Goal: Task Accomplishment & Management: Use online tool/utility

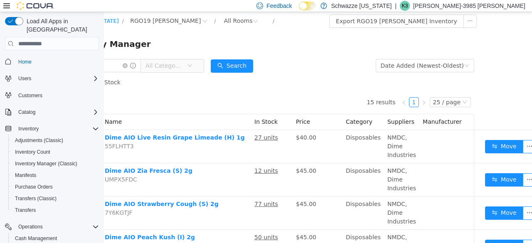
scroll to position [0, 0]
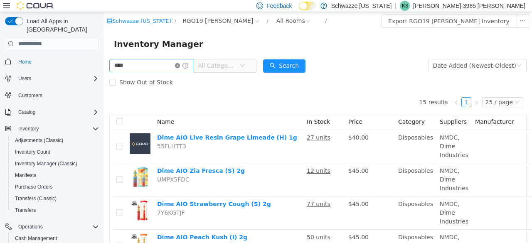
click at [180, 66] on icon "icon: close-circle" at bounding box center [177, 65] width 5 height 5
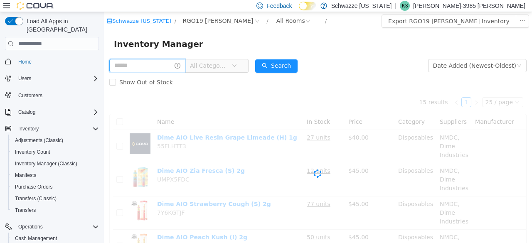
click at [159, 63] on input "text" at bounding box center [147, 65] width 76 height 13
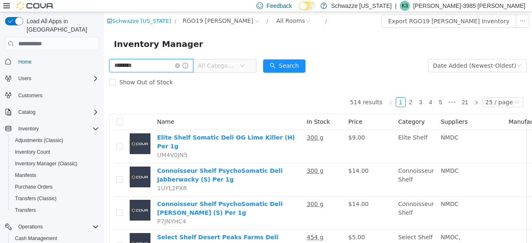
type input "********"
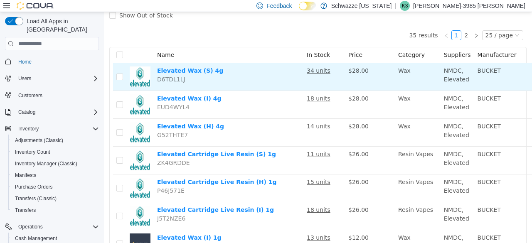
scroll to position [67, 62]
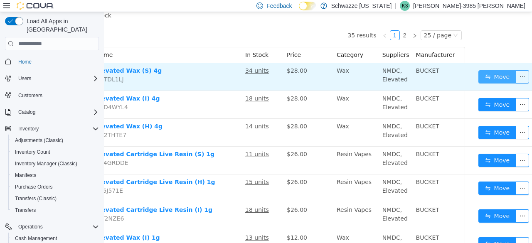
click at [479, 75] on button "Move" at bounding box center [498, 76] width 38 height 13
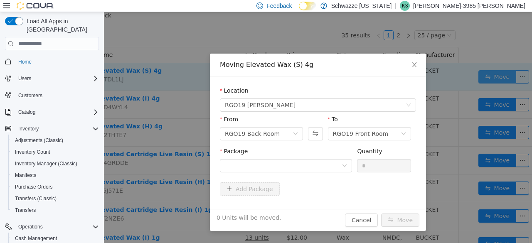
scroll to position [67, 55]
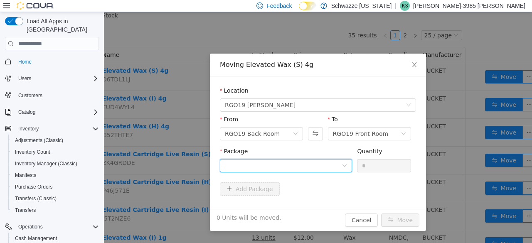
click at [291, 170] on div at bounding box center [283, 166] width 117 height 12
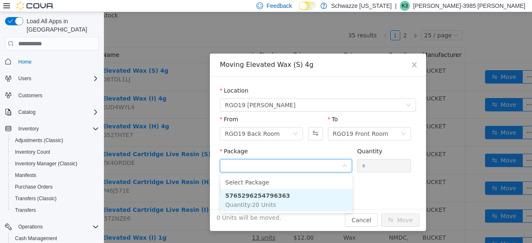
click at [289, 198] on li "5765296254796363 Quantity : 20 Units" at bounding box center [286, 200] width 132 height 22
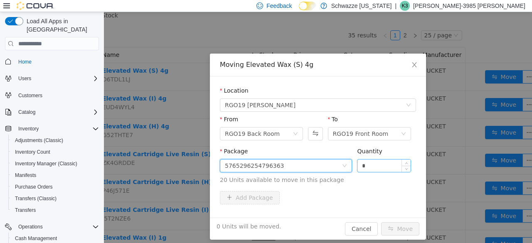
click at [358, 165] on input "*" at bounding box center [384, 166] width 53 height 12
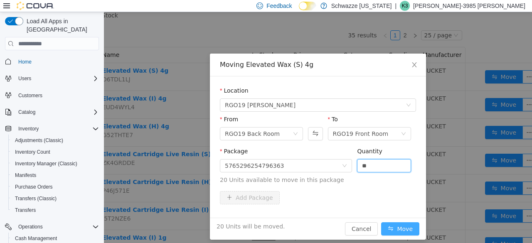
type input "**"
click at [402, 232] on button "Move" at bounding box center [400, 228] width 38 height 13
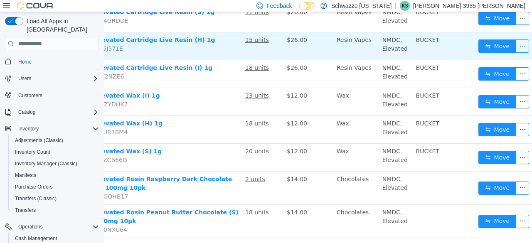
scroll to position [237, 62]
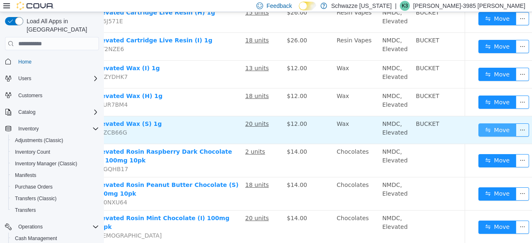
click at [486, 126] on button "Move" at bounding box center [498, 129] width 38 height 13
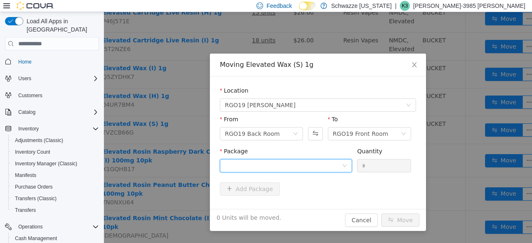
click at [303, 168] on div at bounding box center [283, 166] width 117 height 12
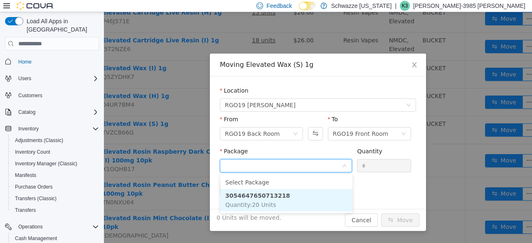
click at [307, 208] on li "3054647650713218 Quantity : 20 Units" at bounding box center [286, 200] width 132 height 22
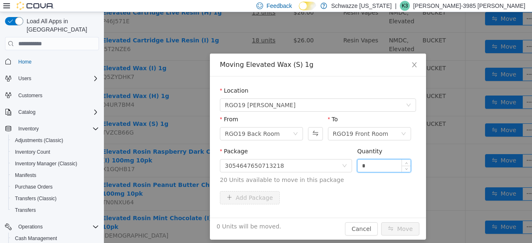
click at [358, 165] on input "*" at bounding box center [384, 166] width 53 height 12
type input "**"
click at [395, 228] on button "Move" at bounding box center [400, 228] width 38 height 13
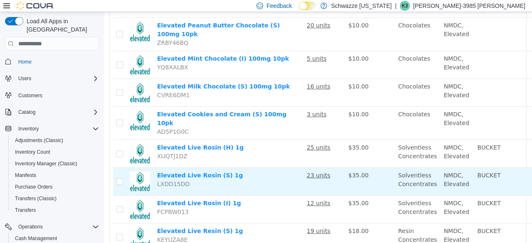
scroll to position [596, 62]
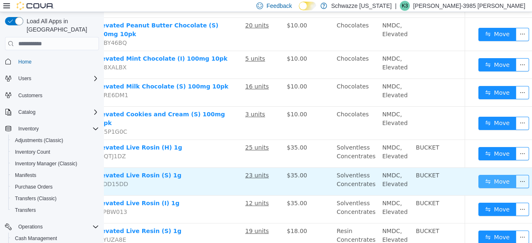
click at [484, 175] on button "Move" at bounding box center [498, 181] width 38 height 13
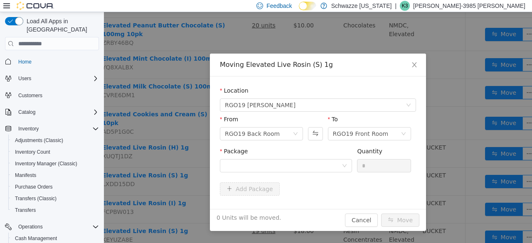
click at [309, 174] on div "Package" at bounding box center [286, 161] width 132 height 29
click at [309, 170] on div at bounding box center [283, 166] width 117 height 12
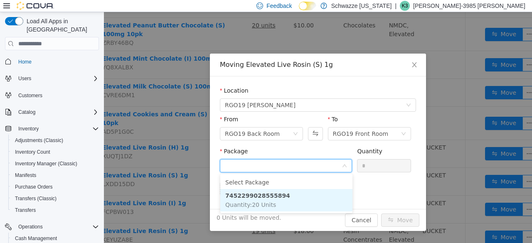
click at [299, 207] on li "7452299028555894 Quantity : 20 Units" at bounding box center [286, 200] width 132 height 22
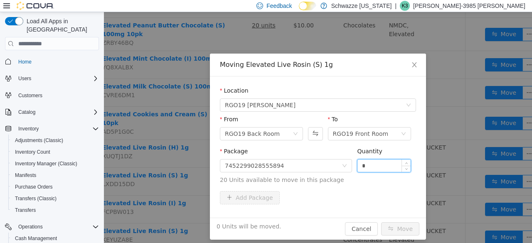
click at [358, 160] on input "*" at bounding box center [384, 166] width 53 height 12
type input "**"
click at [392, 224] on button "Move" at bounding box center [400, 228] width 38 height 13
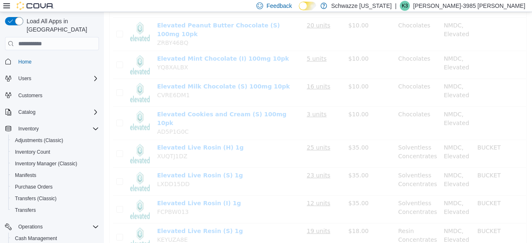
scroll to position [596, 0]
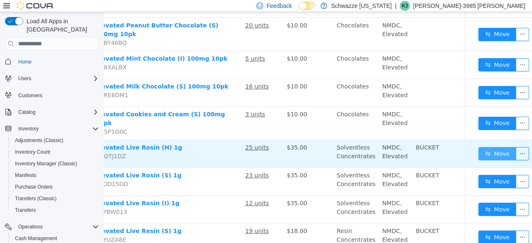
click at [483, 147] on button "Move" at bounding box center [498, 153] width 38 height 13
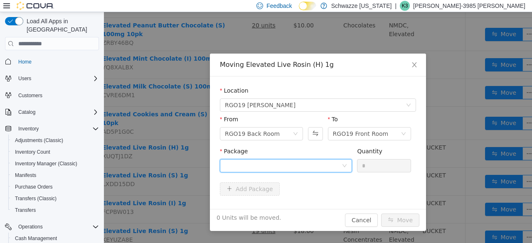
click at [297, 167] on div at bounding box center [283, 166] width 117 height 12
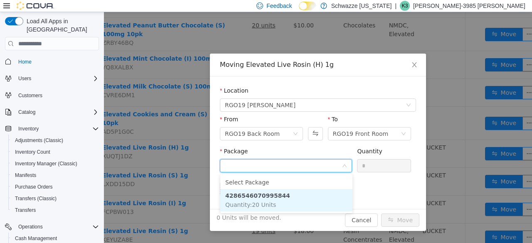
click at [294, 204] on li "4286546070995844 Quantity : 20 Units" at bounding box center [286, 200] width 132 height 22
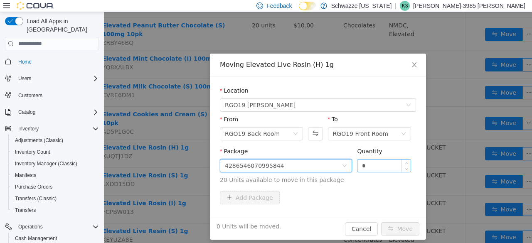
click at [360, 165] on input "*" at bounding box center [384, 166] width 53 height 12
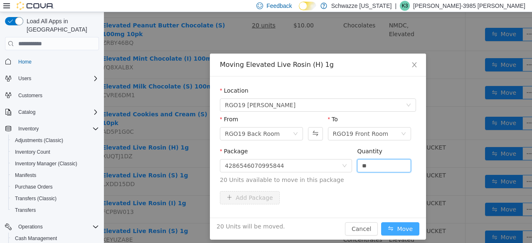
type input "**"
click at [394, 222] on button "Move" at bounding box center [400, 228] width 38 height 13
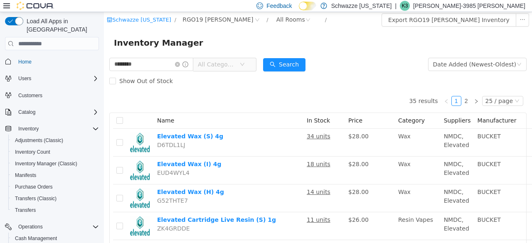
scroll to position [0, 0]
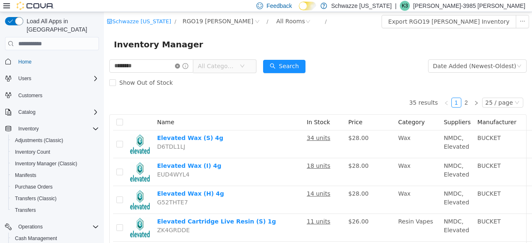
click at [180, 65] on icon "icon: close-circle" at bounding box center [177, 66] width 5 height 5
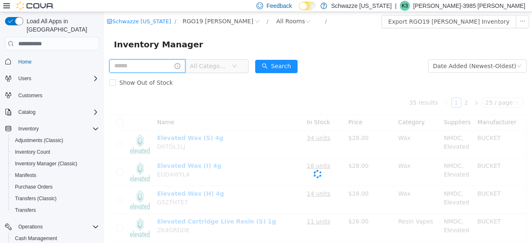
click at [173, 67] on input "text" at bounding box center [147, 65] width 76 height 13
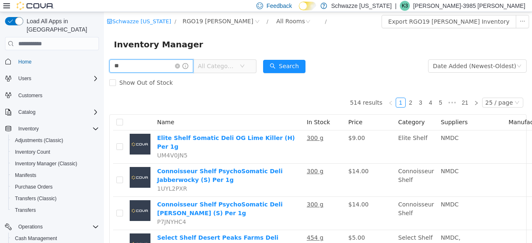
type input "**"
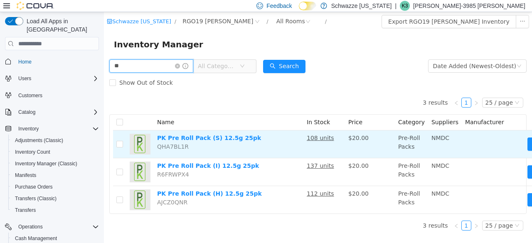
scroll to position [0, 52]
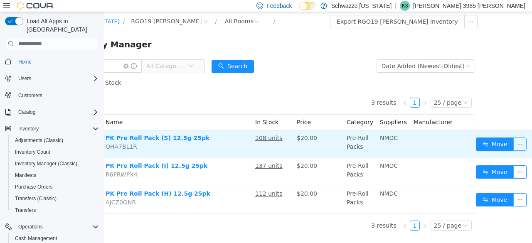
click at [516, 141] on button "button" at bounding box center [519, 144] width 13 height 13
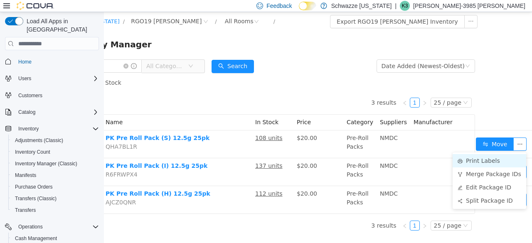
click at [476, 163] on li "Print Labels" at bounding box center [490, 160] width 74 height 13
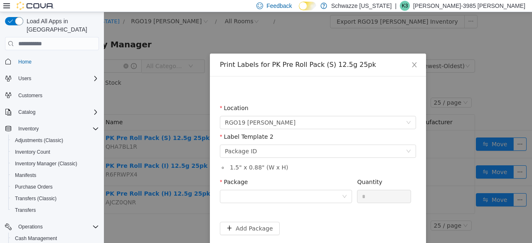
scroll to position [0, 45]
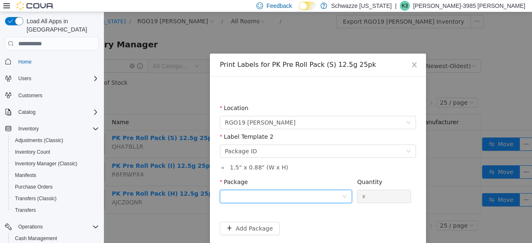
click at [328, 194] on div at bounding box center [283, 196] width 117 height 12
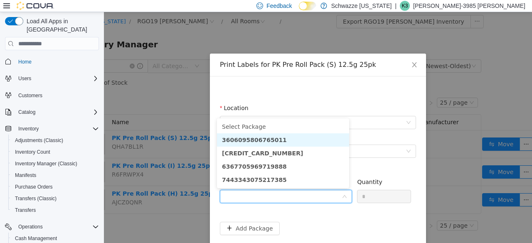
click at [295, 139] on li "3606095806765011" at bounding box center [283, 139] width 132 height 13
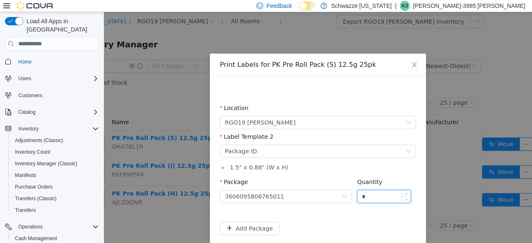
click at [373, 197] on input "*" at bounding box center [384, 196] width 53 height 12
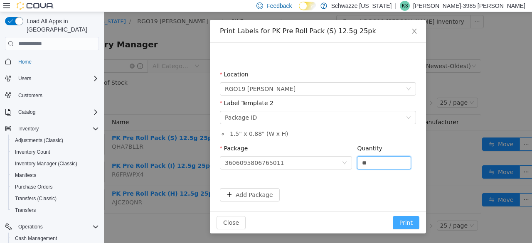
type input "**"
click at [404, 220] on button "Print" at bounding box center [406, 222] width 27 height 13
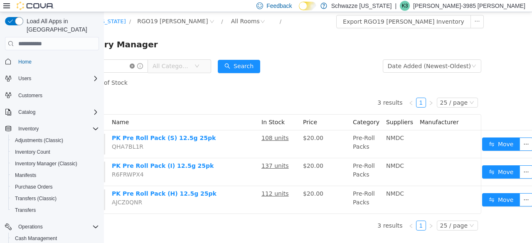
click at [135, 67] on icon "icon: close-circle" at bounding box center [132, 66] width 5 height 5
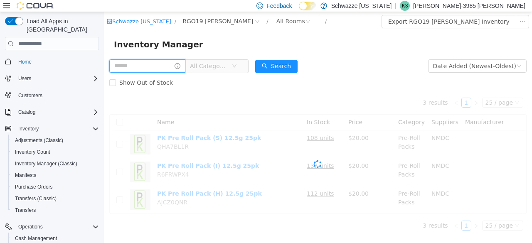
click at [141, 67] on input "text" at bounding box center [147, 65] width 76 height 13
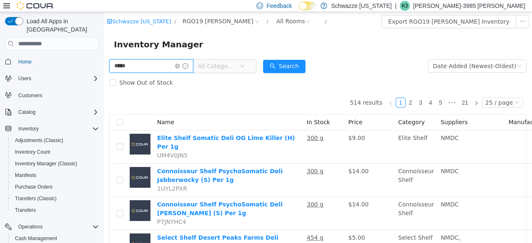
type input "*****"
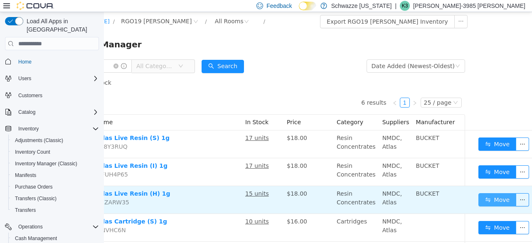
click at [479, 199] on button "Move" at bounding box center [498, 199] width 38 height 13
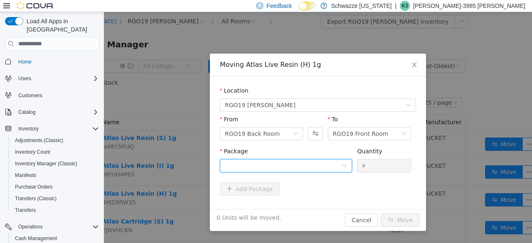
click at [306, 166] on div at bounding box center [283, 166] width 117 height 12
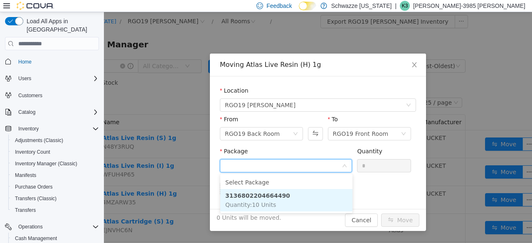
click at [300, 198] on li "3136802204664490 Quantity : 10 Units" at bounding box center [286, 200] width 132 height 22
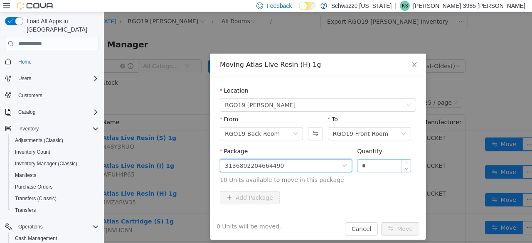
click at [360, 166] on input "*" at bounding box center [384, 166] width 53 height 12
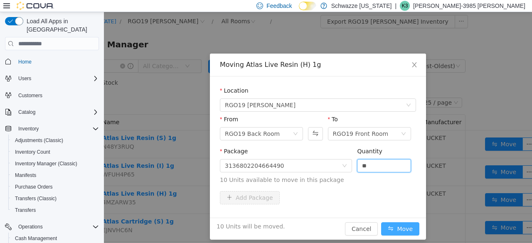
type input "**"
click at [395, 230] on button "Move" at bounding box center [400, 228] width 38 height 13
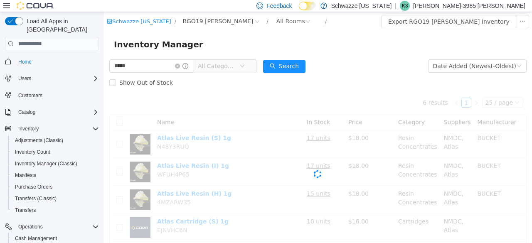
scroll to position [0, 0]
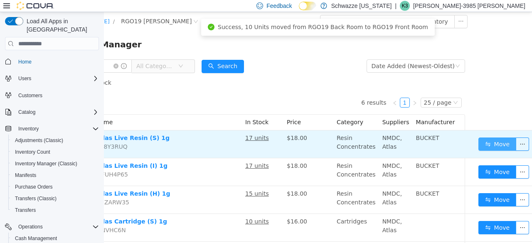
click at [488, 147] on button "Move" at bounding box center [498, 144] width 38 height 13
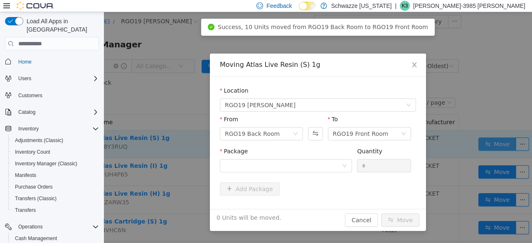
scroll to position [0, 55]
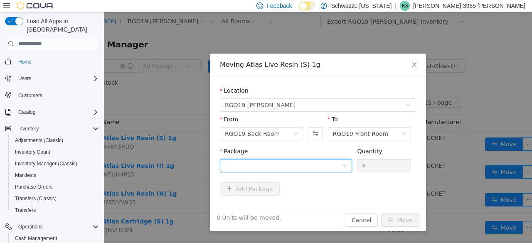
click at [338, 170] on div at bounding box center [283, 166] width 117 height 12
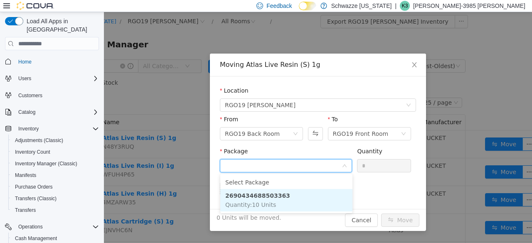
click at [308, 196] on li "2690434688503363 Quantity : 10 Units" at bounding box center [286, 200] width 132 height 22
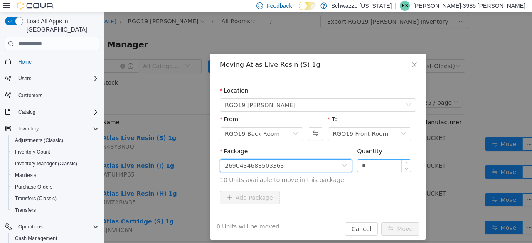
click at [358, 167] on input "*" at bounding box center [384, 166] width 53 height 12
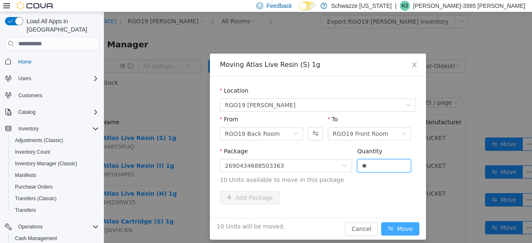
type input "**"
click at [402, 229] on button "Move" at bounding box center [400, 228] width 38 height 13
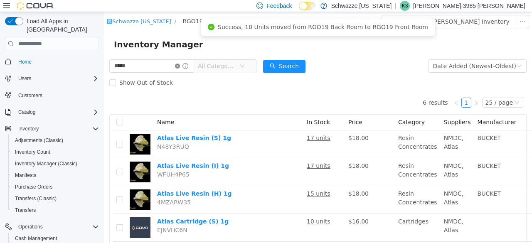
click at [180, 66] on icon "icon: close-circle" at bounding box center [177, 66] width 5 height 5
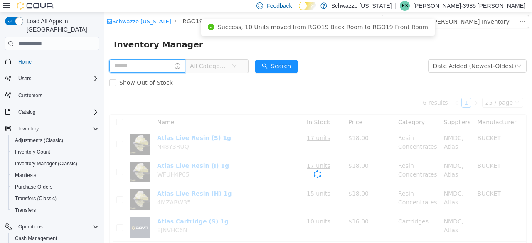
click at [182, 66] on input "text" at bounding box center [147, 65] width 76 height 13
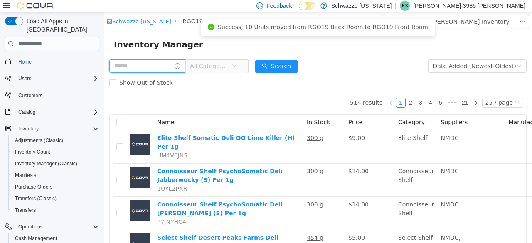
drag, startPoint x: 182, startPoint y: 66, endPoint x: 156, endPoint y: 60, distance: 26.4
click at [156, 60] on input "text" at bounding box center [147, 65] width 76 height 13
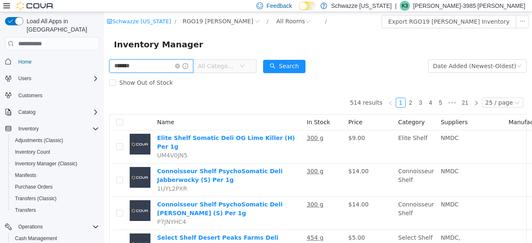
type input "*******"
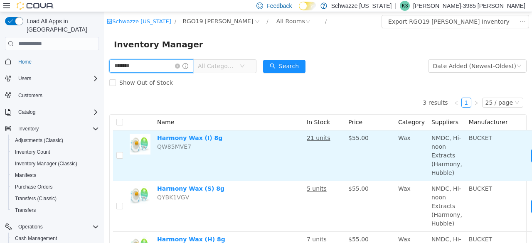
scroll to position [0, 54]
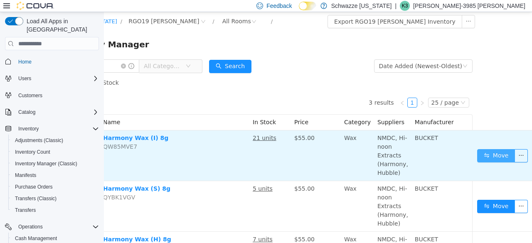
click at [480, 159] on button "Move" at bounding box center [496, 155] width 38 height 13
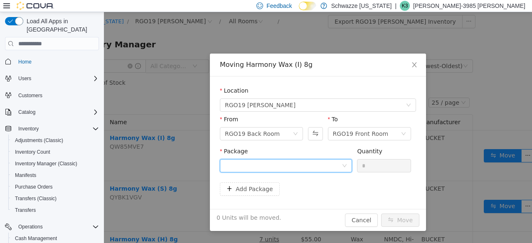
click at [293, 169] on div at bounding box center [283, 166] width 117 height 12
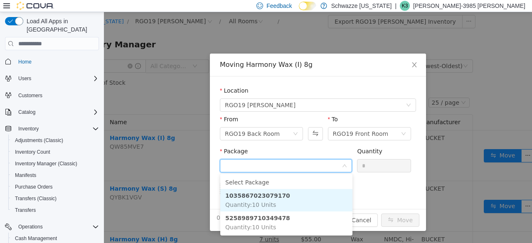
click at [287, 201] on li "1035867023079170 Quantity : 10 Units" at bounding box center [286, 200] width 132 height 22
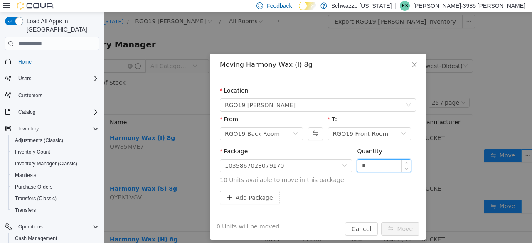
click at [358, 162] on input "*" at bounding box center [384, 166] width 53 height 12
type input "**"
click at [392, 226] on button "Move" at bounding box center [400, 228] width 38 height 13
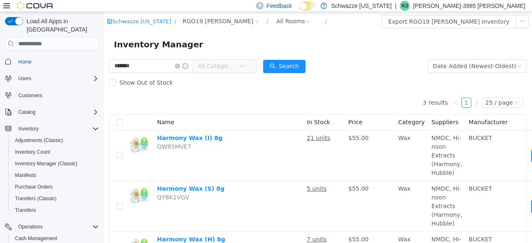
scroll to position [0, 54]
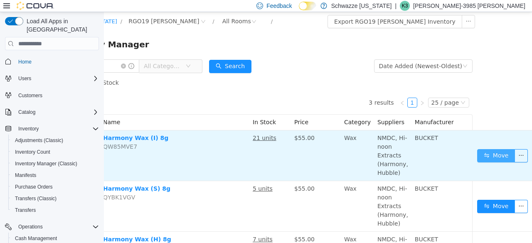
click at [486, 157] on button "Move" at bounding box center [496, 155] width 38 height 13
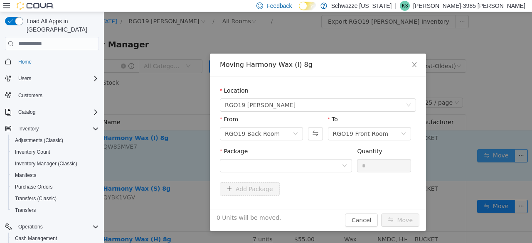
scroll to position [0, 47]
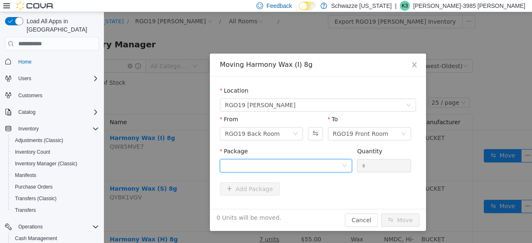
click at [317, 166] on div at bounding box center [283, 166] width 117 height 12
click at [410, 68] on span "Close" at bounding box center [414, 65] width 23 height 23
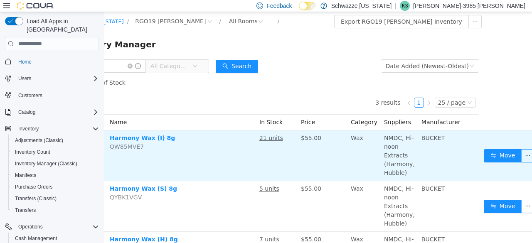
scroll to position [0, 0]
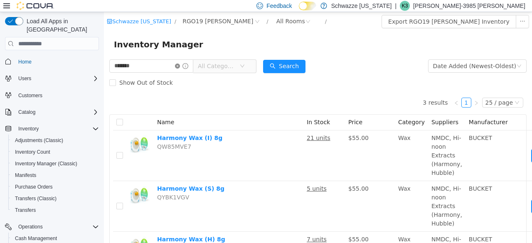
click at [180, 66] on icon "icon: close-circle" at bounding box center [177, 66] width 5 height 5
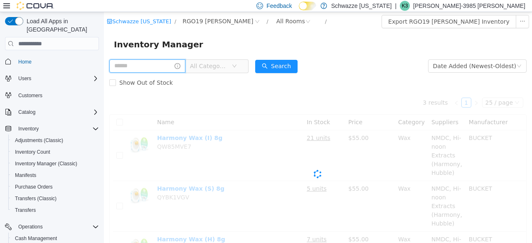
click at [158, 69] on input "text" at bounding box center [147, 65] width 76 height 13
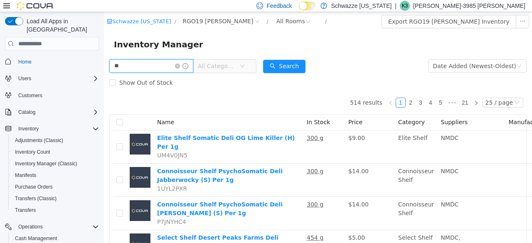
type input "*****"
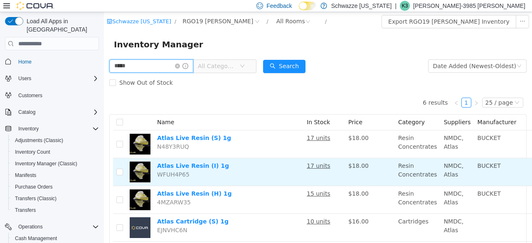
scroll to position [0, 62]
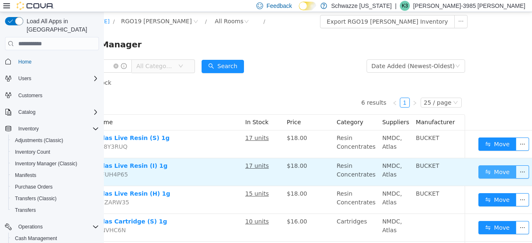
click at [479, 171] on button "Move" at bounding box center [498, 171] width 38 height 13
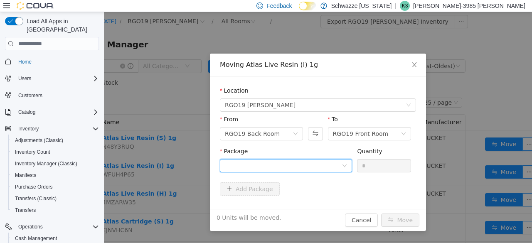
click at [318, 167] on div at bounding box center [283, 166] width 117 height 12
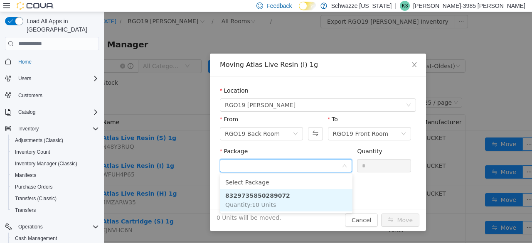
click at [310, 203] on li "8329735850289072 Quantity : 10 Units" at bounding box center [286, 200] width 132 height 22
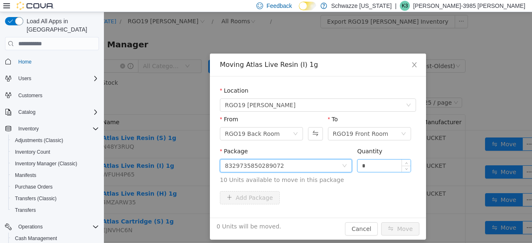
click at [358, 160] on input "*" at bounding box center [384, 166] width 53 height 12
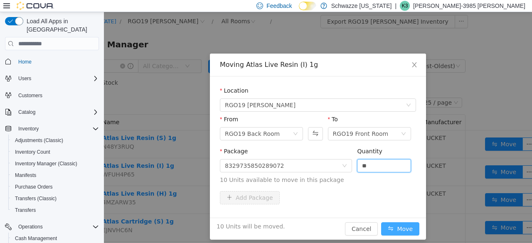
type input "**"
click at [397, 224] on button "Move" at bounding box center [400, 228] width 38 height 13
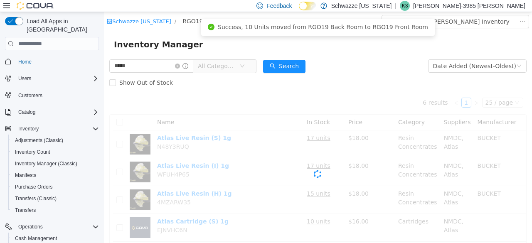
scroll to position [0, 0]
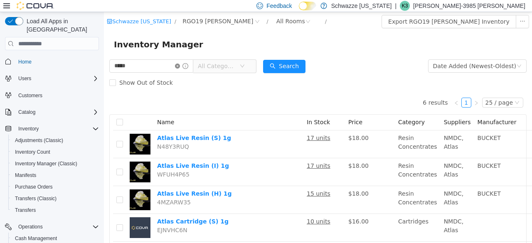
click at [180, 68] on icon "icon: close-circle" at bounding box center [177, 66] width 5 height 5
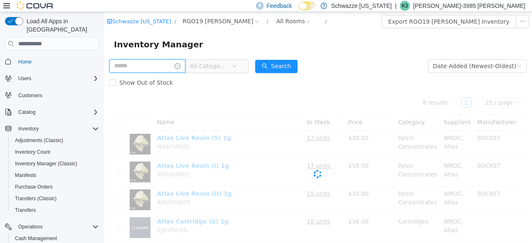
click at [172, 66] on input "text" at bounding box center [147, 65] width 76 height 13
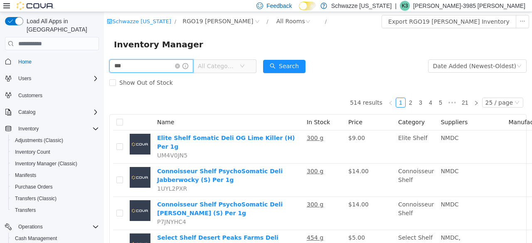
type input "******"
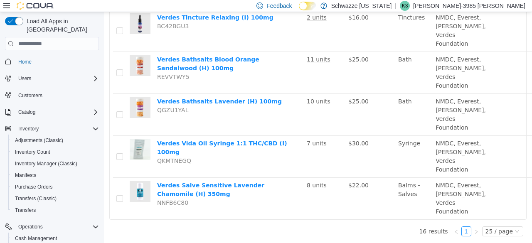
scroll to position [622, 59]
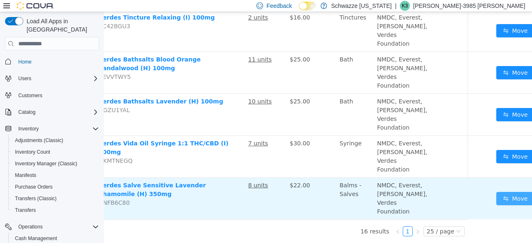
click at [496, 192] on button "Move" at bounding box center [515, 198] width 38 height 13
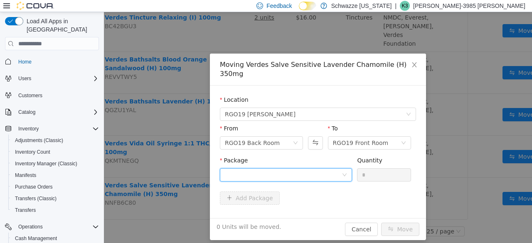
click at [288, 169] on div at bounding box center [283, 175] width 117 height 12
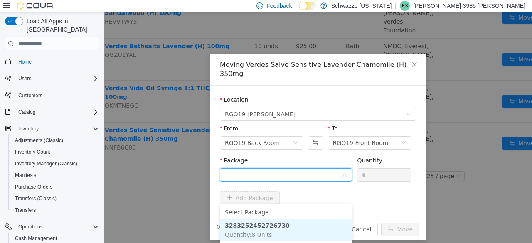
drag, startPoint x: 291, startPoint y: 196, endPoint x: 268, endPoint y: 194, distance: 23.0
click at [268, 222] on strong "3283252452726730" at bounding box center [257, 225] width 65 height 7
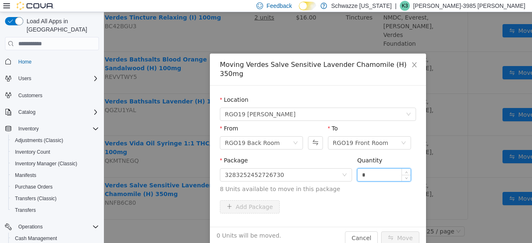
click at [377, 169] on input "*" at bounding box center [384, 175] width 53 height 12
type input "*"
click at [411, 232] on button "Move" at bounding box center [400, 238] width 38 height 13
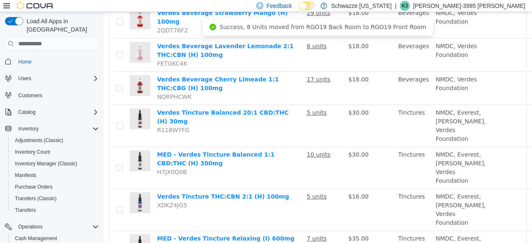
scroll to position [0, 0]
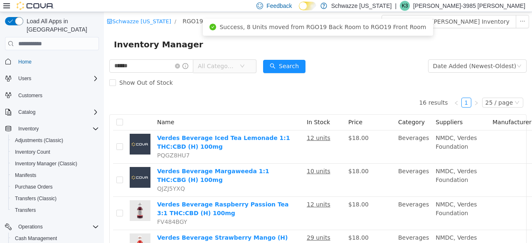
click at [188, 69] on span at bounding box center [181, 66] width 13 height 6
click at [180, 67] on icon "icon: close-circle" at bounding box center [177, 66] width 5 height 5
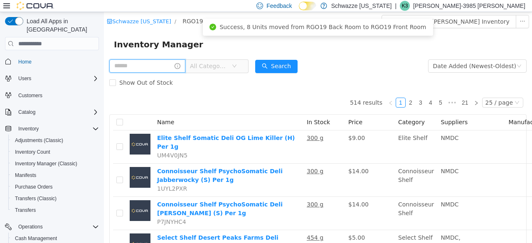
click at [156, 68] on input "text" at bounding box center [147, 65] width 76 height 13
type input "*****"
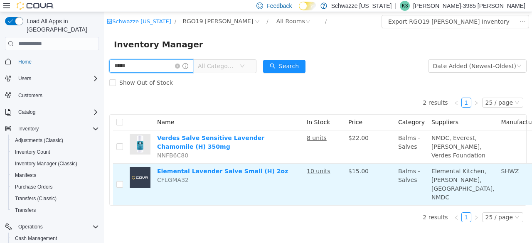
scroll to position [18, 57]
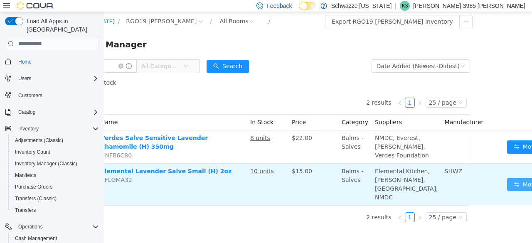
click at [507, 190] on button "Move" at bounding box center [526, 184] width 38 height 13
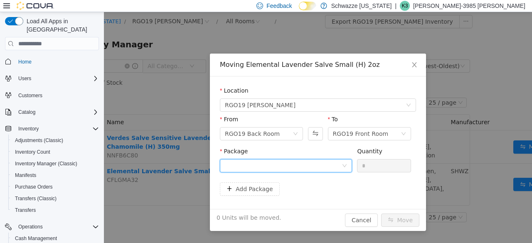
click at [336, 161] on div at bounding box center [283, 166] width 117 height 12
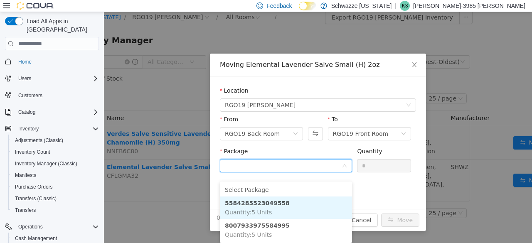
click at [306, 200] on li "5584285523049558 Quantity : 5 Units" at bounding box center [286, 208] width 132 height 22
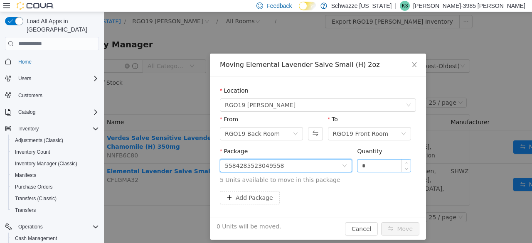
click at [358, 164] on input "*" at bounding box center [384, 166] width 53 height 12
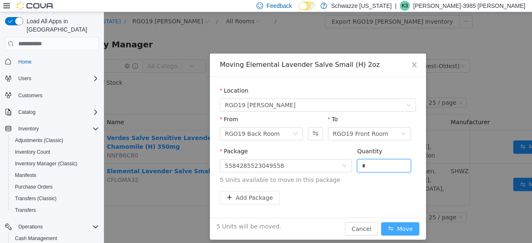
type input "*"
click at [397, 229] on button "Move" at bounding box center [400, 228] width 38 height 13
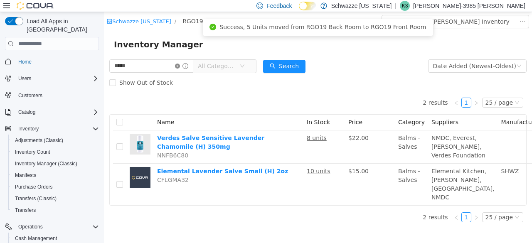
click at [180, 64] on icon "icon: close-circle" at bounding box center [177, 66] width 5 height 5
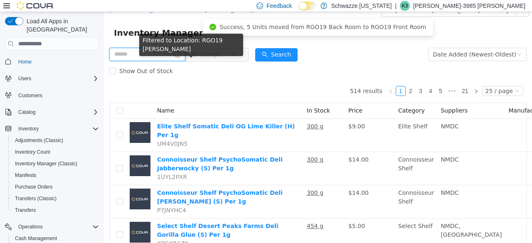
click at [170, 56] on input "text" at bounding box center [147, 54] width 76 height 13
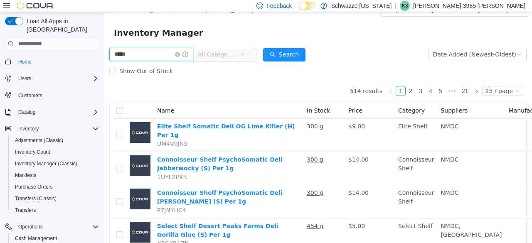
type input "*****"
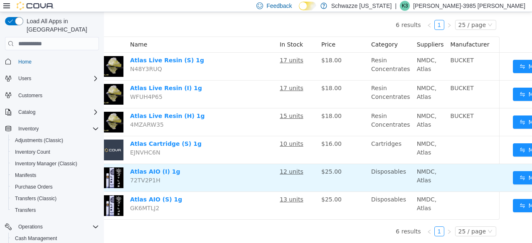
scroll to position [83, 62]
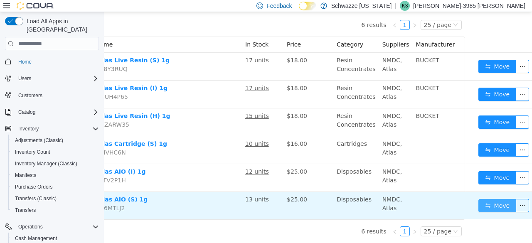
click at [479, 202] on button "Move" at bounding box center [498, 205] width 38 height 13
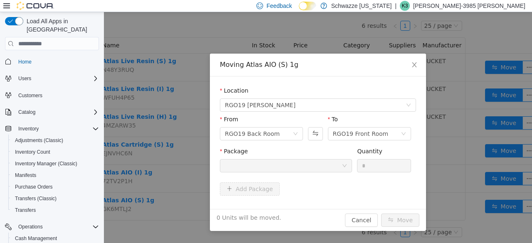
click at [336, 167] on div at bounding box center [283, 166] width 117 height 12
click at [414, 65] on icon "icon: close" at bounding box center [414, 65] width 7 height 7
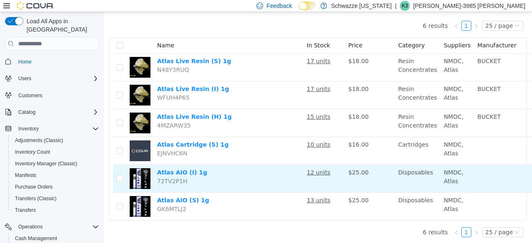
scroll to position [77, 62]
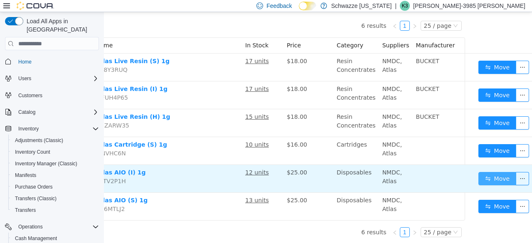
click at [486, 180] on button "Move" at bounding box center [498, 178] width 38 height 13
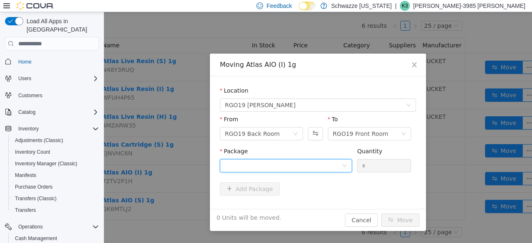
click at [324, 165] on div at bounding box center [283, 166] width 117 height 12
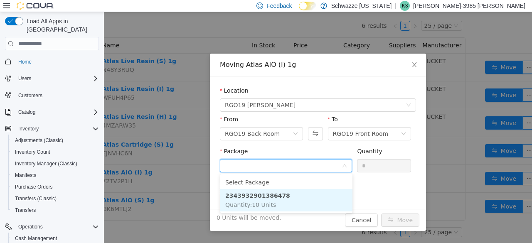
click at [311, 205] on li "2343932901386478 Quantity : 10 Units" at bounding box center [286, 200] width 132 height 22
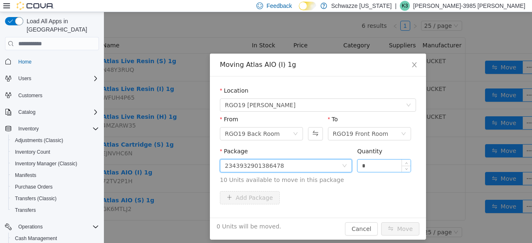
click at [375, 168] on input "*" at bounding box center [384, 166] width 53 height 12
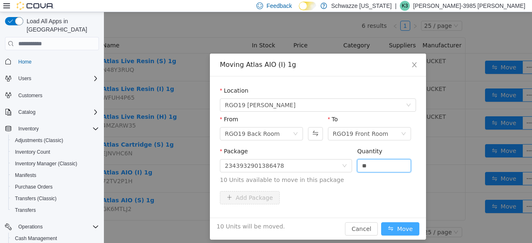
type input "**"
click at [408, 229] on button "Move" at bounding box center [400, 228] width 38 height 13
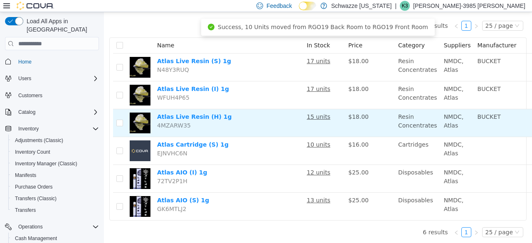
scroll to position [0, 0]
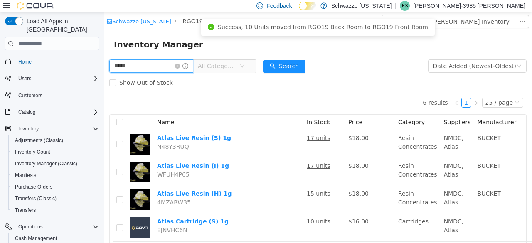
click at [149, 65] on input "*****" at bounding box center [151, 65] width 84 height 13
type input "**********"
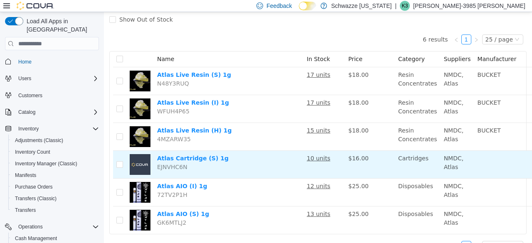
scroll to position [63, 62]
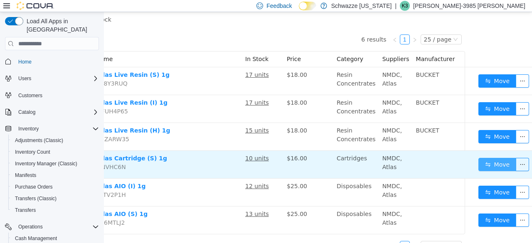
click at [494, 161] on button "Move" at bounding box center [498, 164] width 38 height 13
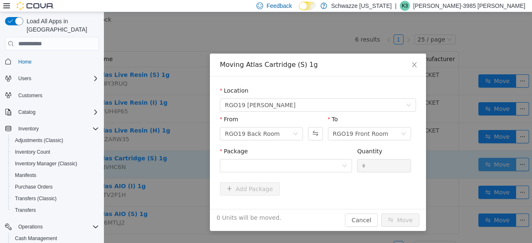
scroll to position [63, 55]
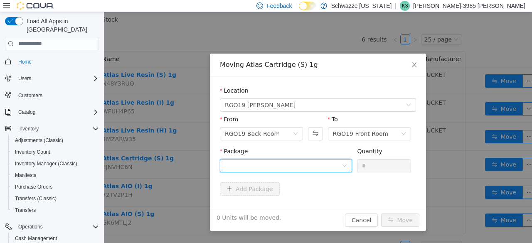
click at [313, 164] on div at bounding box center [283, 166] width 117 height 12
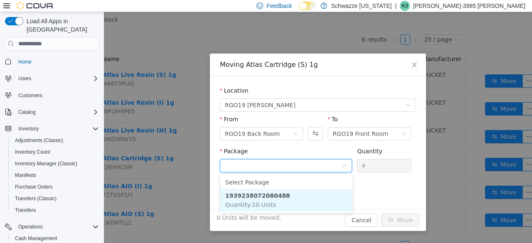
click at [323, 200] on li "1939238072080488 Quantity : 10 Units" at bounding box center [286, 200] width 132 height 22
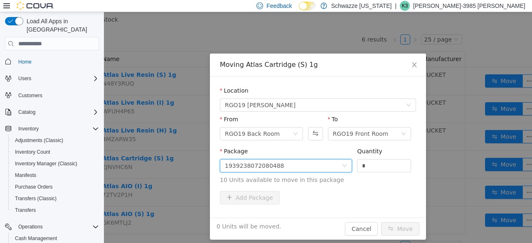
click at [353, 160] on div "Package 1939238072080488 Quantity * 10 Units available to move in this package" at bounding box center [318, 165] width 196 height 37
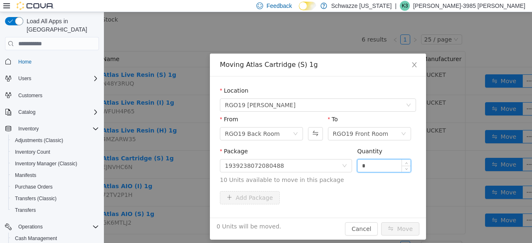
click at [358, 164] on input "*" at bounding box center [384, 166] width 53 height 12
type input "**"
click at [392, 229] on button "Move" at bounding box center [400, 228] width 38 height 13
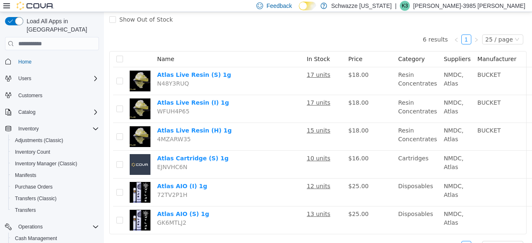
scroll to position [0, 0]
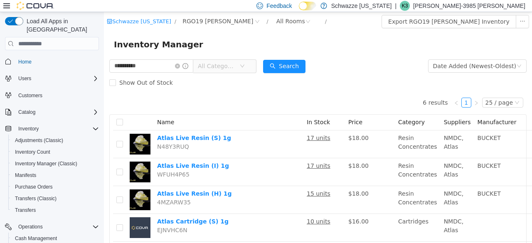
click at [185, 69] on span at bounding box center [181, 66] width 13 height 6
click at [180, 66] on icon "icon: close-circle" at bounding box center [177, 66] width 5 height 5
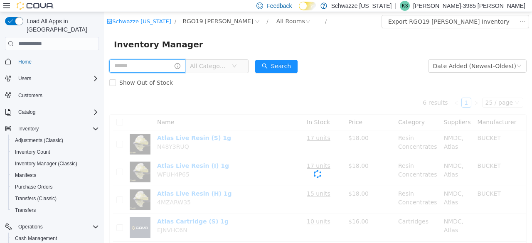
click at [156, 66] on input "text" at bounding box center [147, 65] width 76 height 13
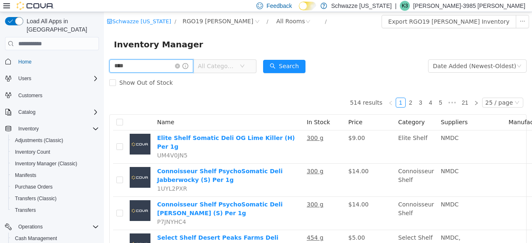
type input "****"
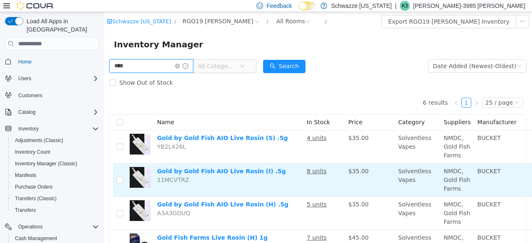
scroll to position [0, 62]
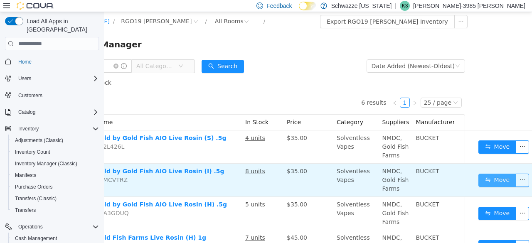
click at [492, 178] on button "Move" at bounding box center [498, 180] width 38 height 13
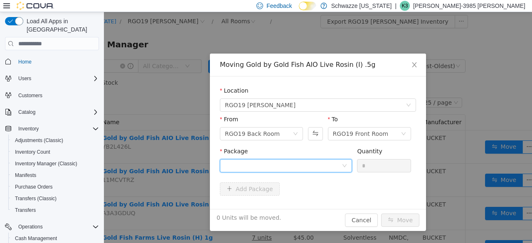
click at [308, 162] on div at bounding box center [283, 166] width 117 height 12
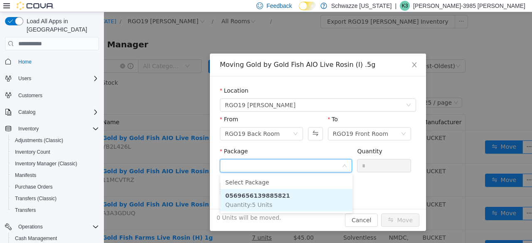
click at [299, 203] on li "0569656139885821 Quantity : 5 Units" at bounding box center [286, 200] width 132 height 22
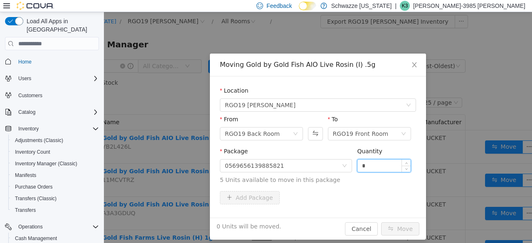
click at [358, 165] on input "*" at bounding box center [384, 166] width 53 height 12
type input "*"
click at [394, 230] on button "Move" at bounding box center [400, 228] width 38 height 13
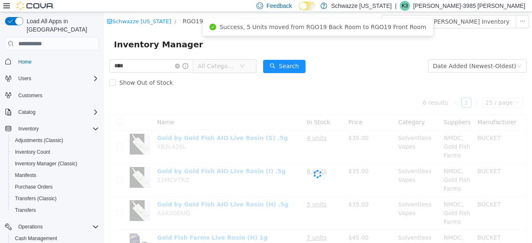
scroll to position [0, 0]
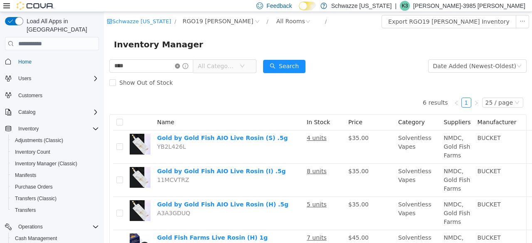
click at [180, 64] on icon "icon: close-circle" at bounding box center [177, 66] width 5 height 5
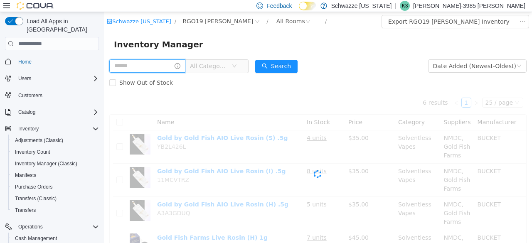
click at [175, 64] on input "text" at bounding box center [147, 65] width 76 height 13
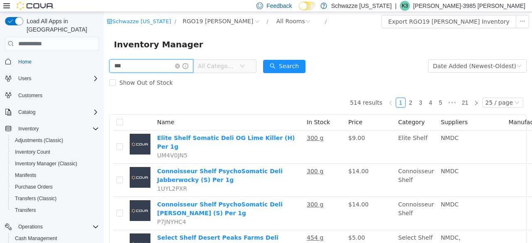
type input "*********"
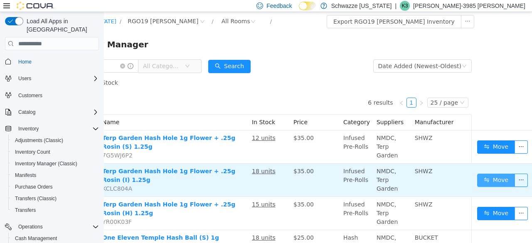
click at [485, 181] on button "Move" at bounding box center [496, 180] width 38 height 13
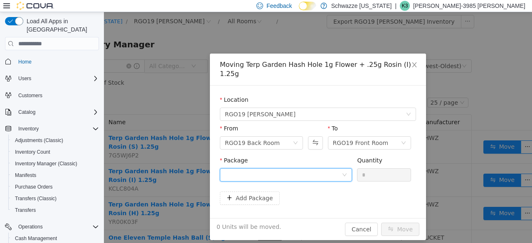
click at [297, 169] on div at bounding box center [283, 175] width 117 height 12
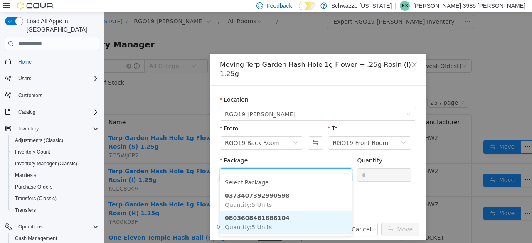
click at [310, 226] on li "0803608481886104 Quantity : 5 Units" at bounding box center [286, 223] width 132 height 22
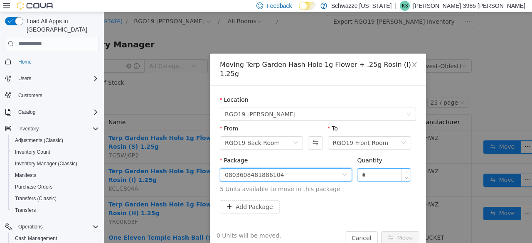
click at [382, 169] on input "*" at bounding box center [384, 175] width 53 height 12
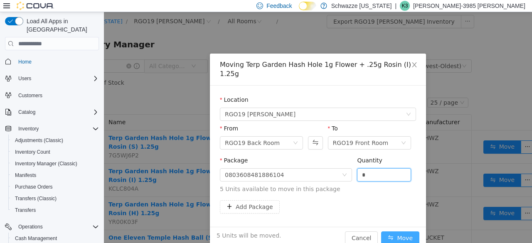
type input "*"
click at [406, 232] on button "Move" at bounding box center [400, 238] width 38 height 13
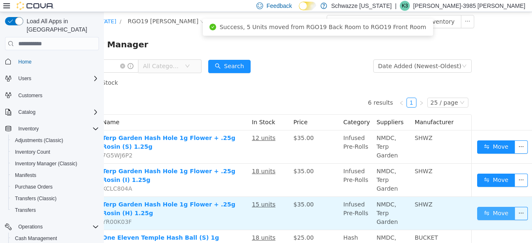
click at [478, 213] on button "Move" at bounding box center [496, 213] width 38 height 13
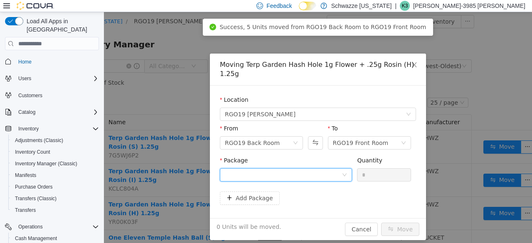
click at [344, 174] on icon "icon: down" at bounding box center [345, 175] width 4 height 3
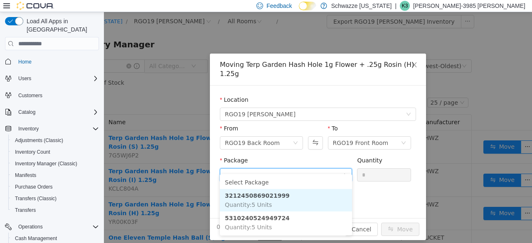
click at [316, 194] on li "3212450869021999 Quantity : 5 Units" at bounding box center [286, 200] width 132 height 22
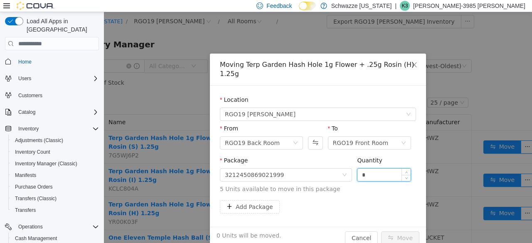
click at [362, 170] on input "*" at bounding box center [384, 175] width 53 height 12
type input "*"
click at [397, 232] on button "Move" at bounding box center [400, 238] width 38 height 13
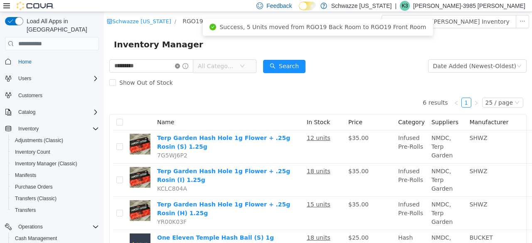
click at [180, 68] on icon "icon: close-circle" at bounding box center [177, 66] width 5 height 5
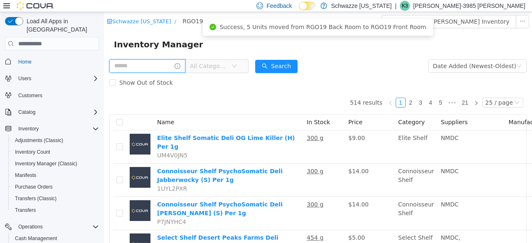
click at [159, 69] on input "text" at bounding box center [147, 65] width 76 height 13
click at [148, 66] on input "text" at bounding box center [147, 65] width 76 height 13
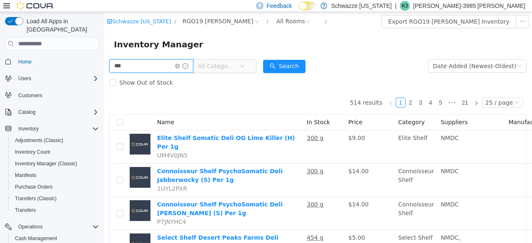
type input "*********"
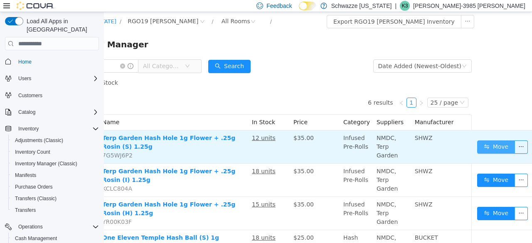
click at [491, 144] on button "Move" at bounding box center [496, 147] width 38 height 13
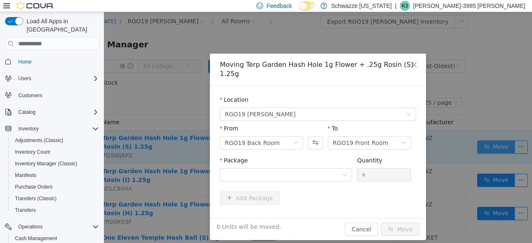
scroll to position [0, 49]
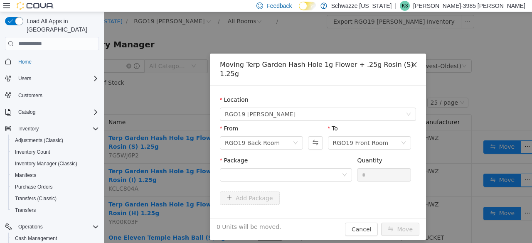
click at [415, 64] on icon "icon: close" at bounding box center [414, 64] width 5 height 5
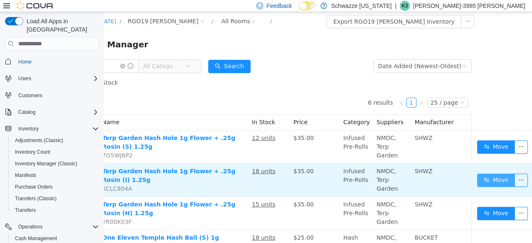
click at [486, 179] on button "Move" at bounding box center [496, 180] width 38 height 13
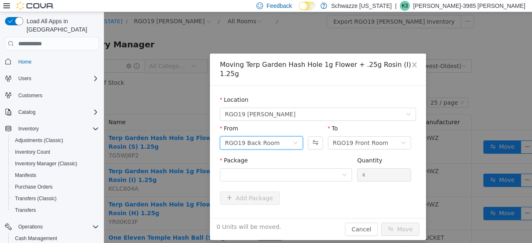
click at [263, 137] on div "RGO19 Back Room" at bounding box center [252, 143] width 55 height 12
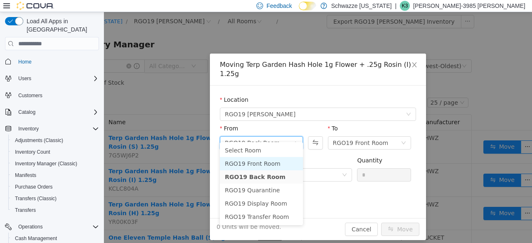
click at [266, 162] on li "RGO19 Front Room" at bounding box center [261, 163] width 83 height 13
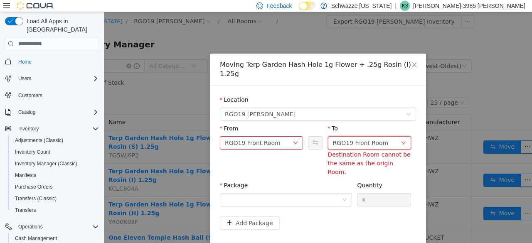
click at [341, 138] on div "RGO19 Front Room" at bounding box center [361, 143] width 56 height 12
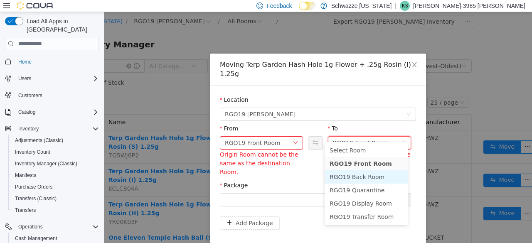
click at [348, 176] on li "RGO19 Back Room" at bounding box center [366, 176] width 83 height 13
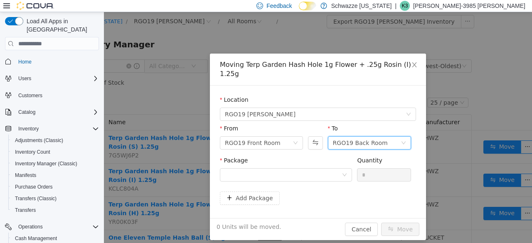
click at [312, 180] on div "Package Quantity *" at bounding box center [318, 173] width 196 height 35
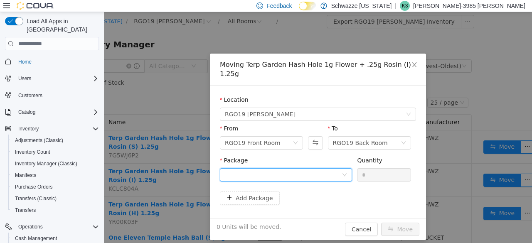
click at [318, 169] on div at bounding box center [283, 175] width 117 height 12
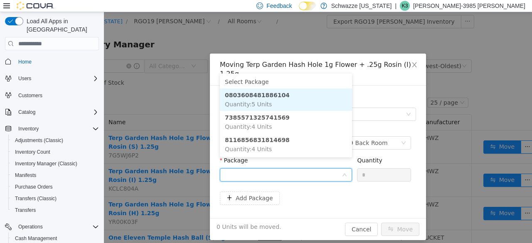
click at [291, 109] on li "0803608481886104 Quantity : 5 Units" at bounding box center [286, 100] width 132 height 22
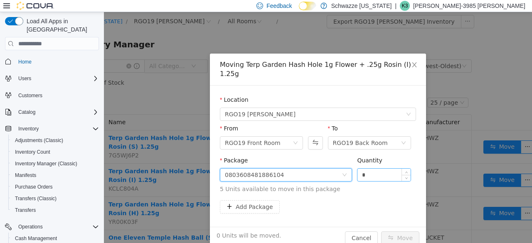
click at [369, 169] on input "*" at bounding box center [384, 175] width 53 height 12
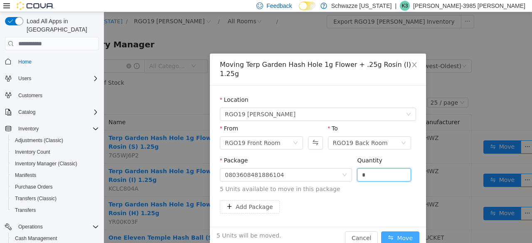
type input "*"
click at [391, 232] on button "Move" at bounding box center [400, 238] width 38 height 13
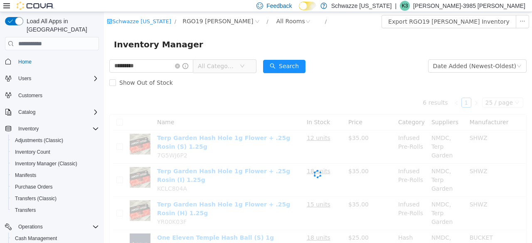
scroll to position [0, 0]
